Goal: Use online tool/utility: Utilize a website feature to perform a specific function

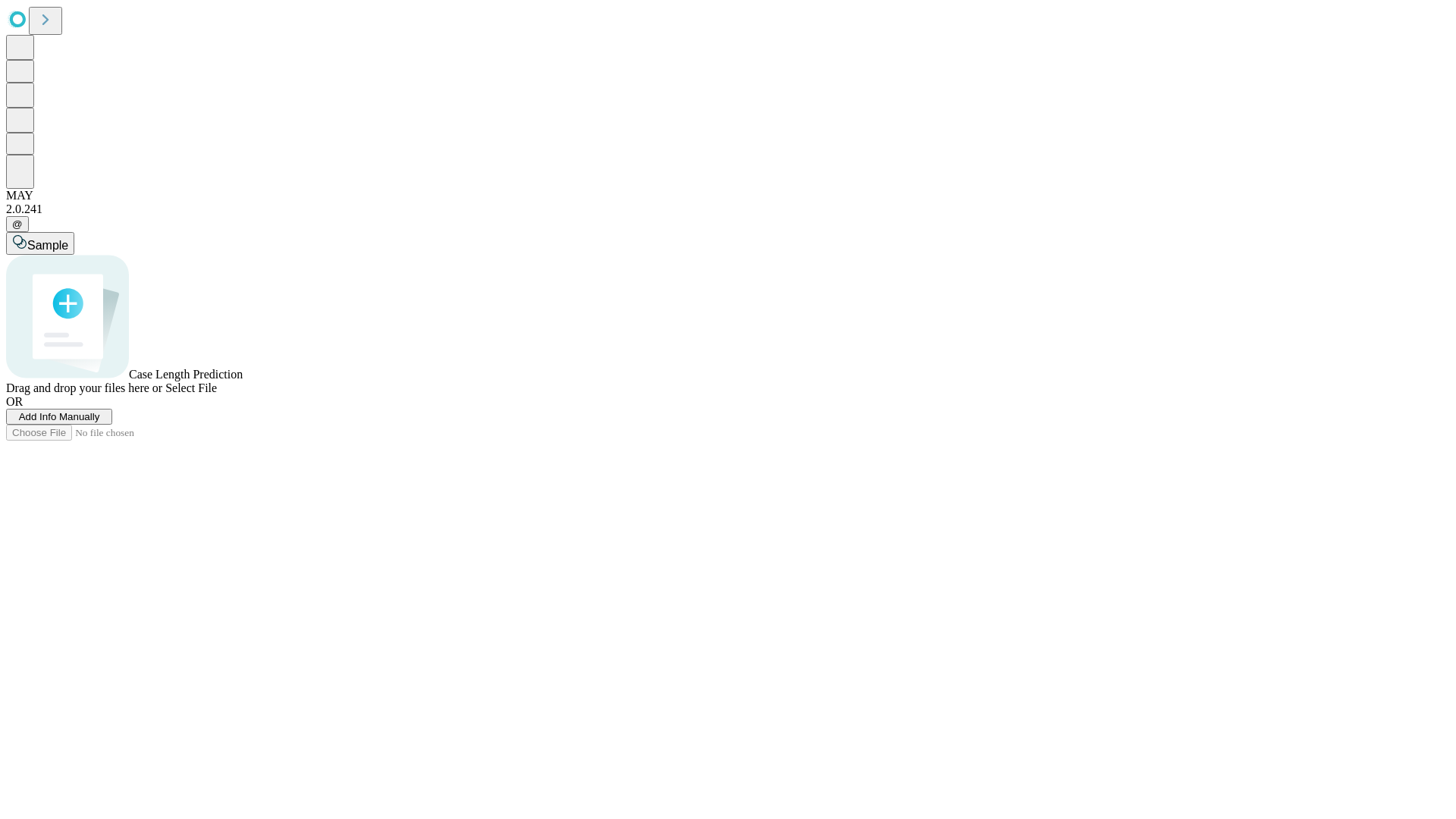
click at [217, 394] on span "Select File" at bounding box center [191, 388] width 52 height 13
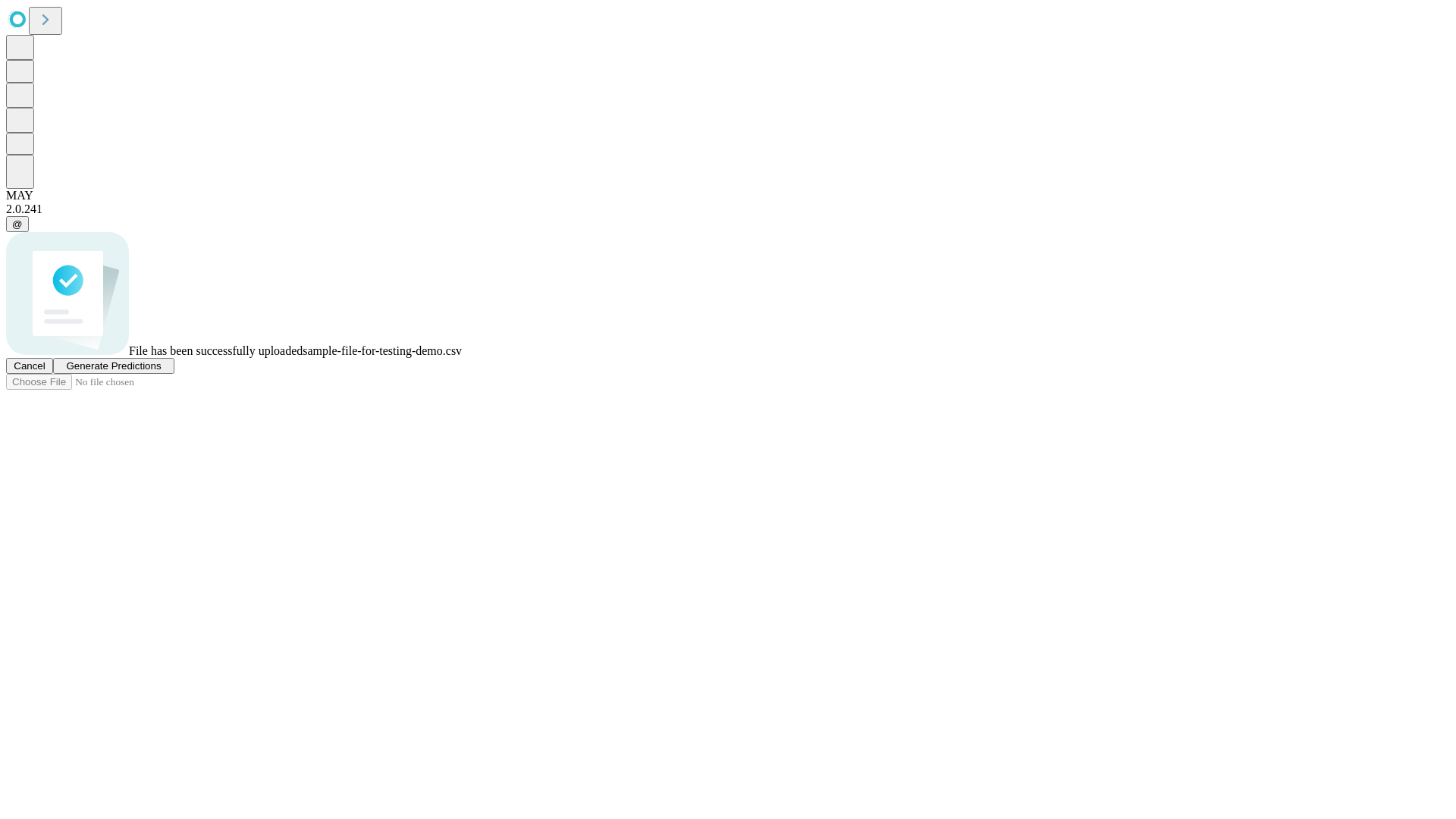
click at [161, 372] on span "Generate Predictions" at bounding box center [113, 365] width 95 height 11
